Goal: Communication & Community: Connect with others

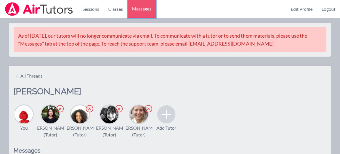
click at [140, 12] on span "Messages" at bounding box center [141, 8] width 19 height 7
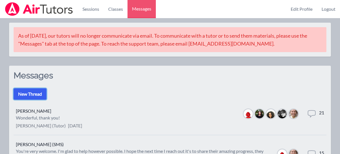
click at [31, 94] on button "New Thread" at bounding box center [30, 93] width 33 height 11
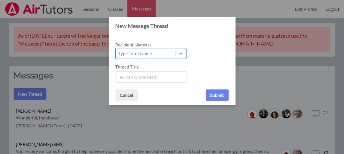
click at [142, 54] on div "Type Tutor Name..." at bounding box center [137, 53] width 36 height 7
click at [119, 54] on input "Recipient Name(s) Select is focused ,type to refine list, press Down to open th…" at bounding box center [119, 53] width 1 height 7
type input "cou"
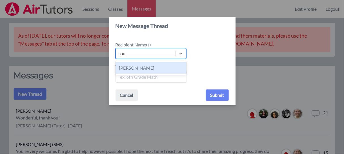
click at [139, 69] on div "[PERSON_NAME]" at bounding box center [151, 67] width 71 height 11
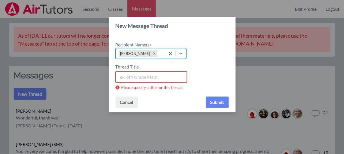
click at [131, 79] on input "Thread Title" at bounding box center [151, 76] width 71 height 11
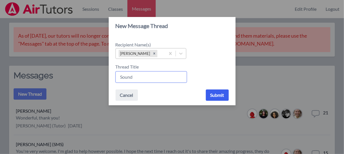
type input "Sound"
click at [219, 95] on button "Submit" at bounding box center [217, 95] width 23 height 11
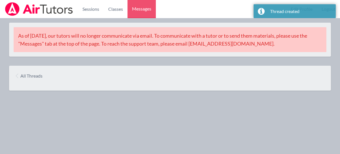
scroll to position [94, 0]
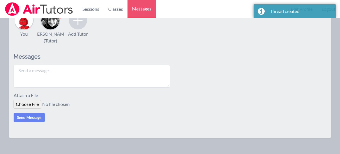
click at [119, 88] on textarea at bounding box center [92, 76] width 156 height 23
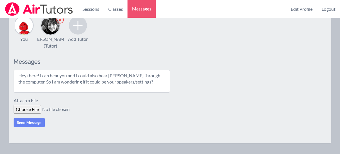
scroll to position [90, 0]
type textarea "Hey there! I can hear you and I could also hear [PERSON_NAME] through the compu…"
click at [36, 127] on button "Send Message" at bounding box center [29, 122] width 31 height 9
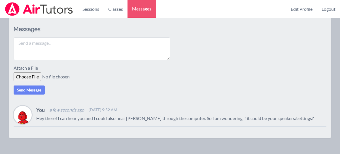
scroll to position [122, 0]
